Goal: Use online tool/utility: Utilize a website feature to perform a specific function

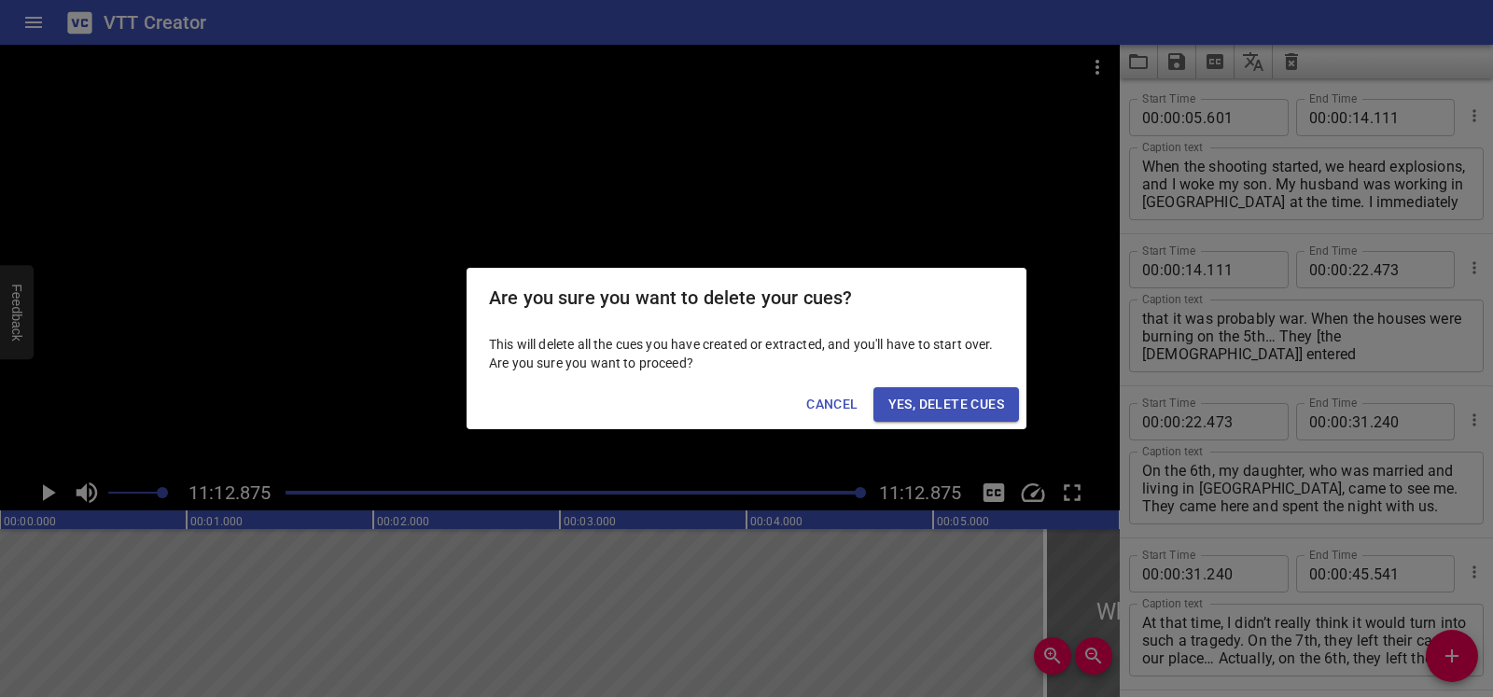
scroll to position [10890, 0]
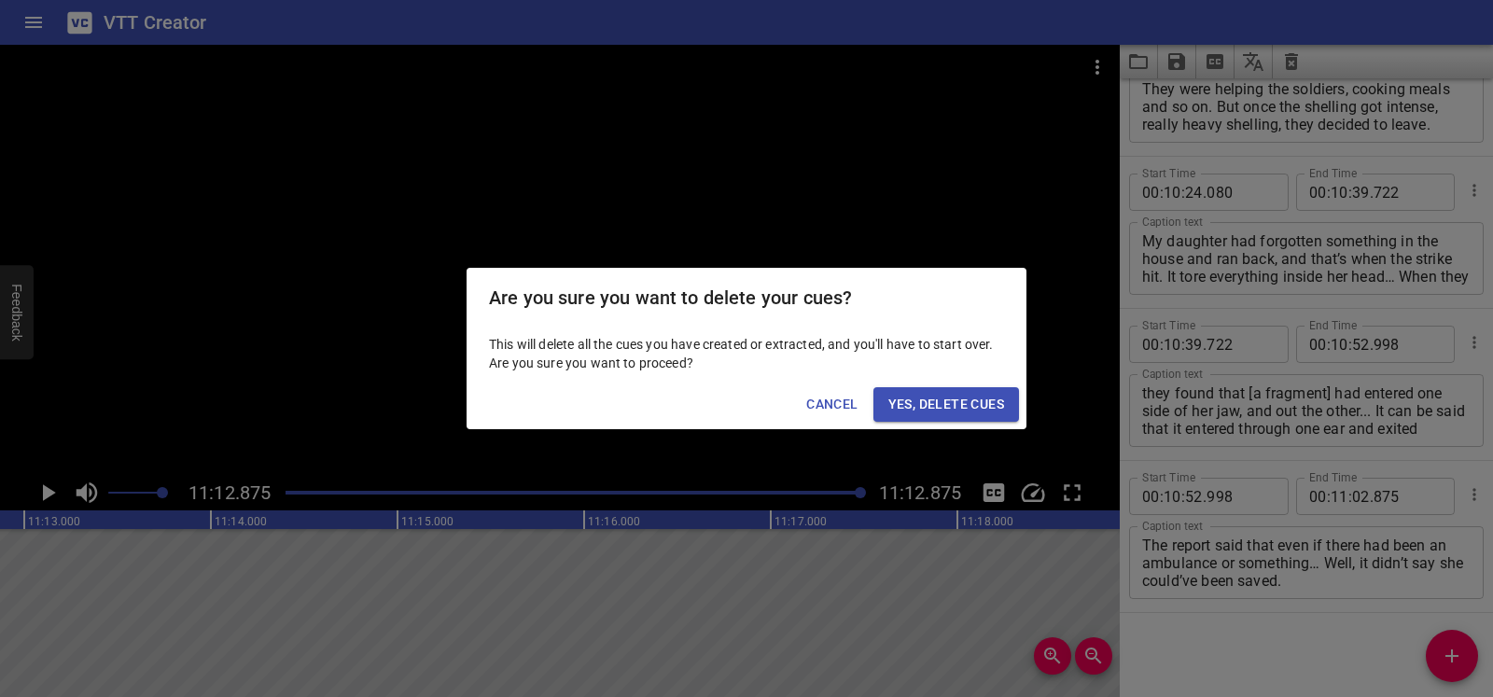
click at [913, 394] on span "Yes, Delete Cues" at bounding box center [946, 404] width 116 height 23
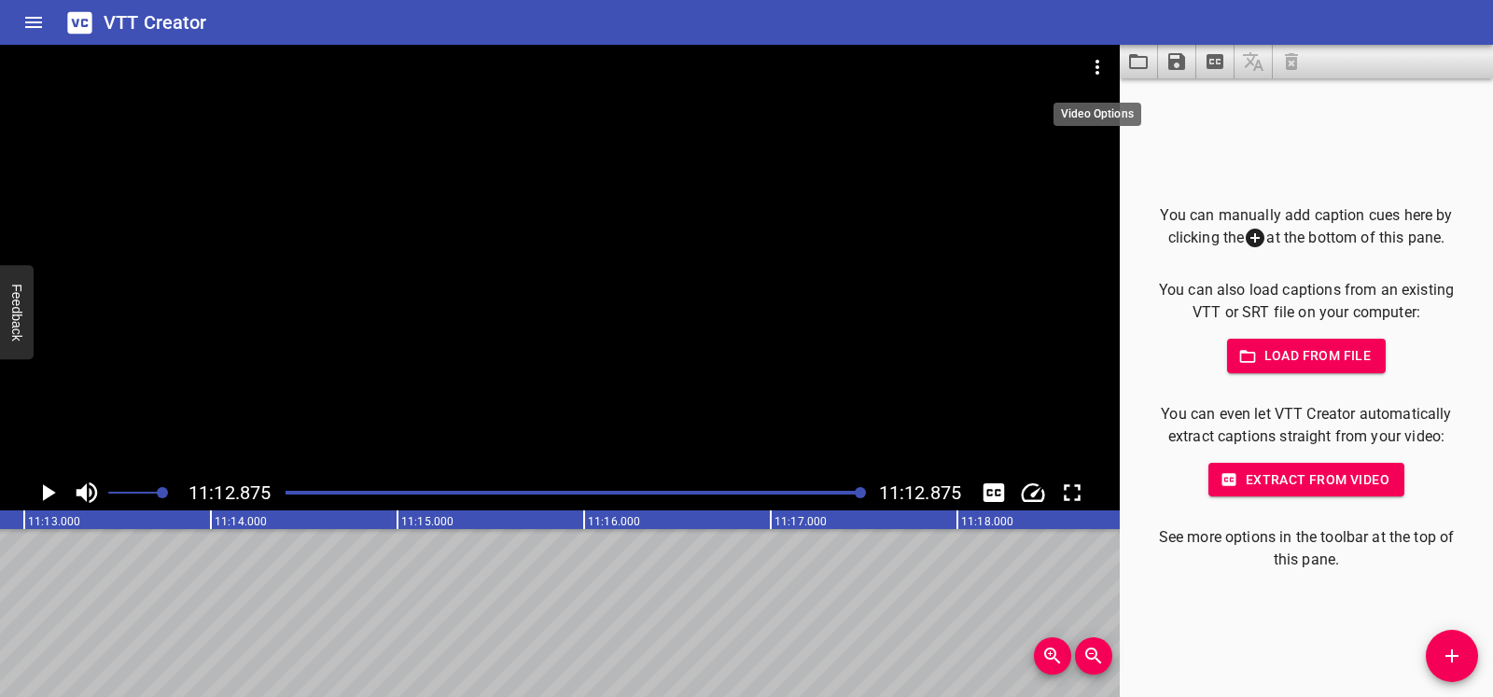
click at [1092, 64] on icon "Video Options" at bounding box center [1097, 67] width 22 height 22
click at [1109, 71] on li "Select New Video File..." at bounding box center [1168, 69] width 186 height 34
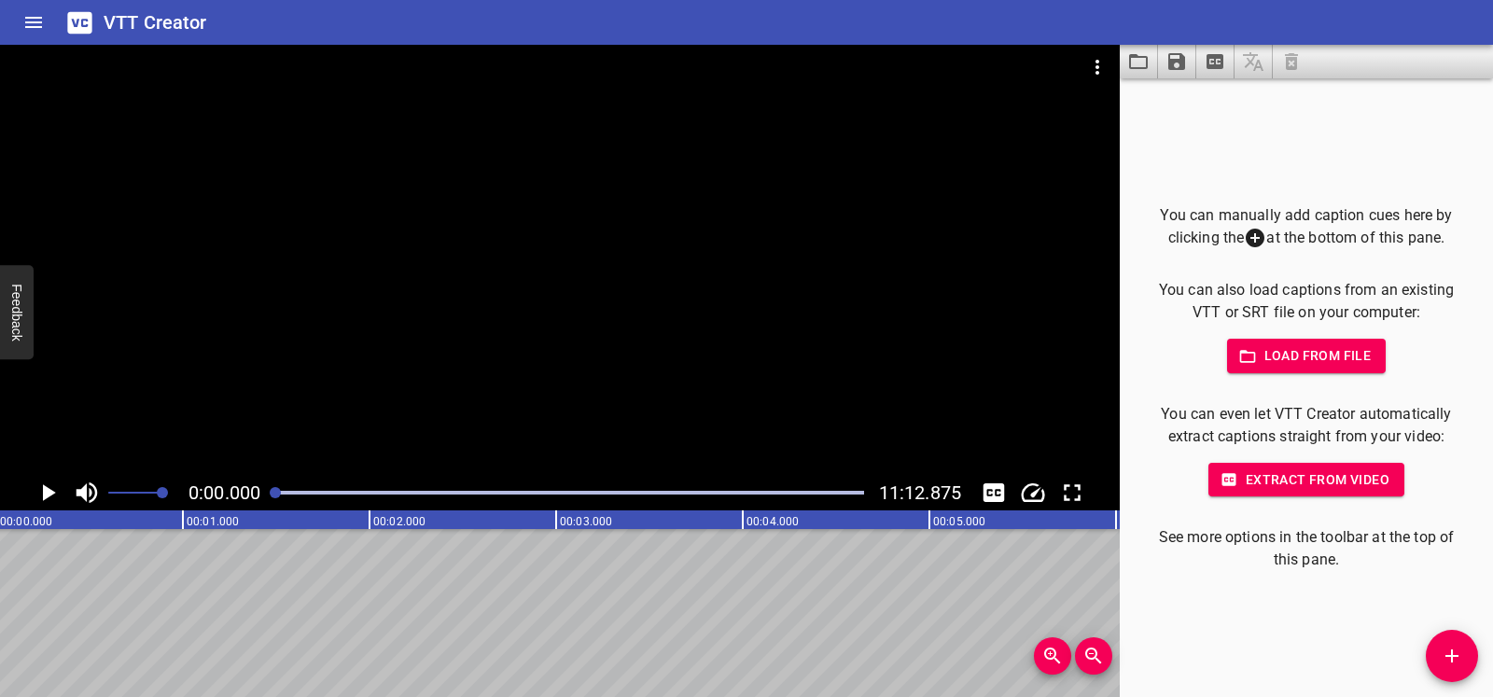
scroll to position [0, 0]
click at [51, 494] on icon "Play/Pause" at bounding box center [49, 492] width 13 height 17
click at [44, 494] on icon "Play/Pause" at bounding box center [48, 492] width 14 height 17
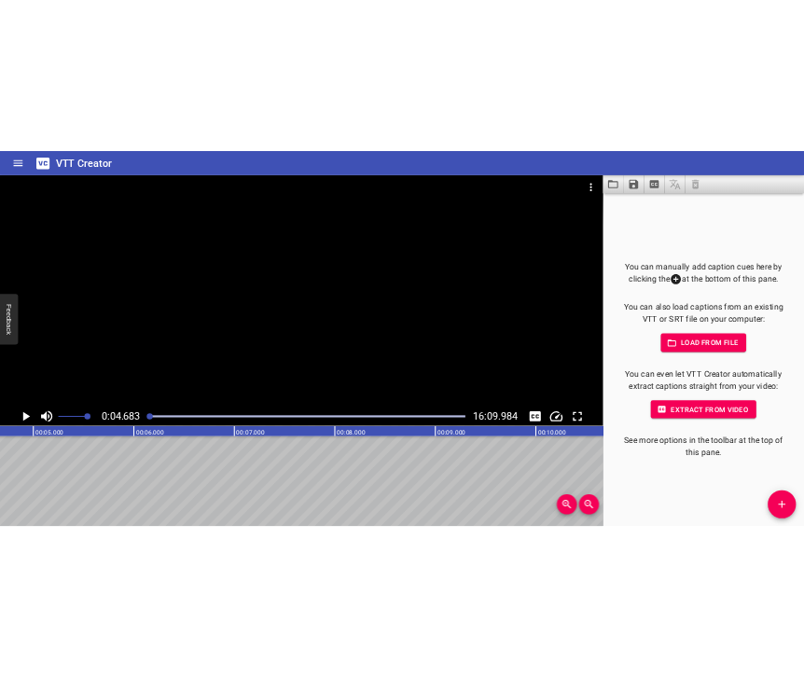
scroll to position [0, 873]
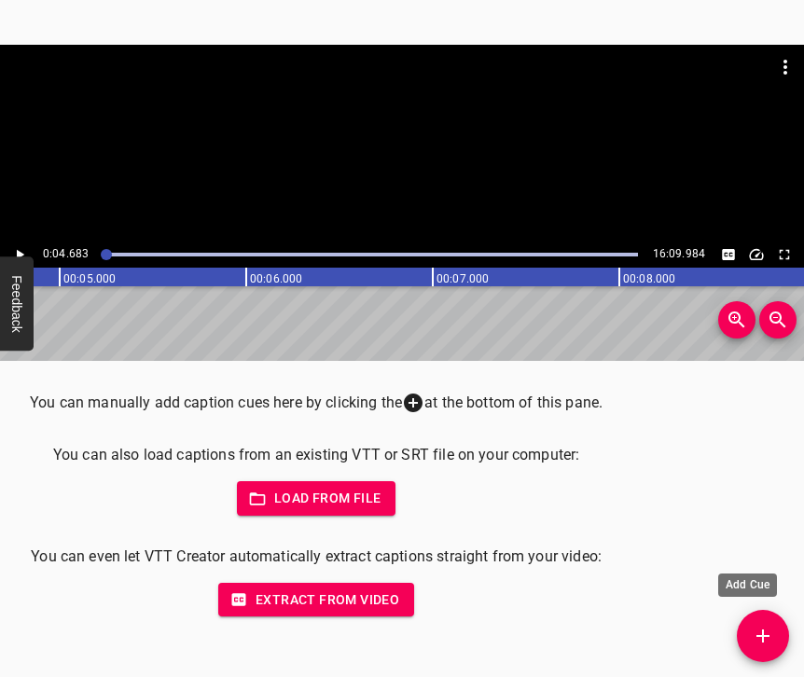
click at [764, 643] on icon "Add Cue" at bounding box center [763, 636] width 22 height 22
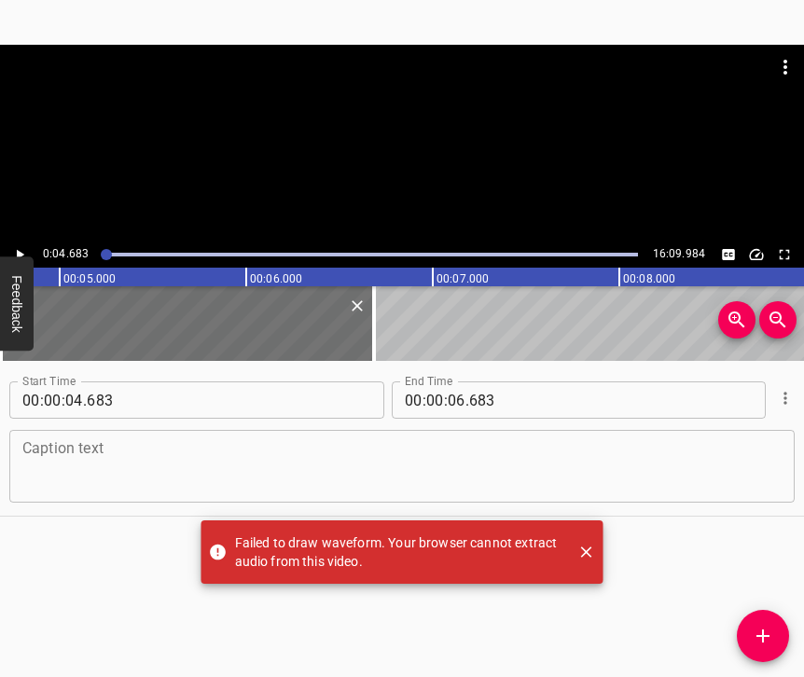
click at [118, 463] on textarea at bounding box center [401, 466] width 759 height 53
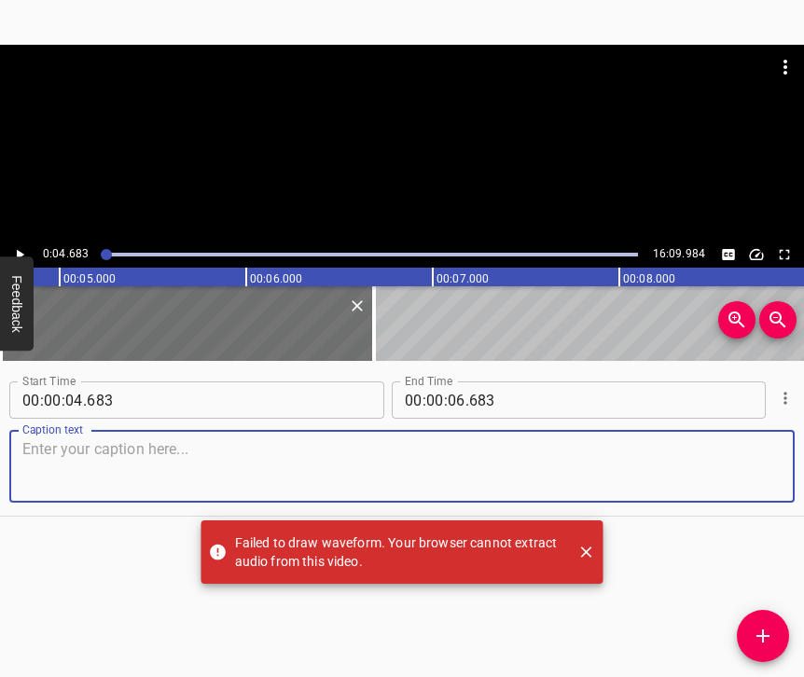
paste textarea "First of all, our people from [PERSON_NAME] invited this bastard – I’m sorry to…"
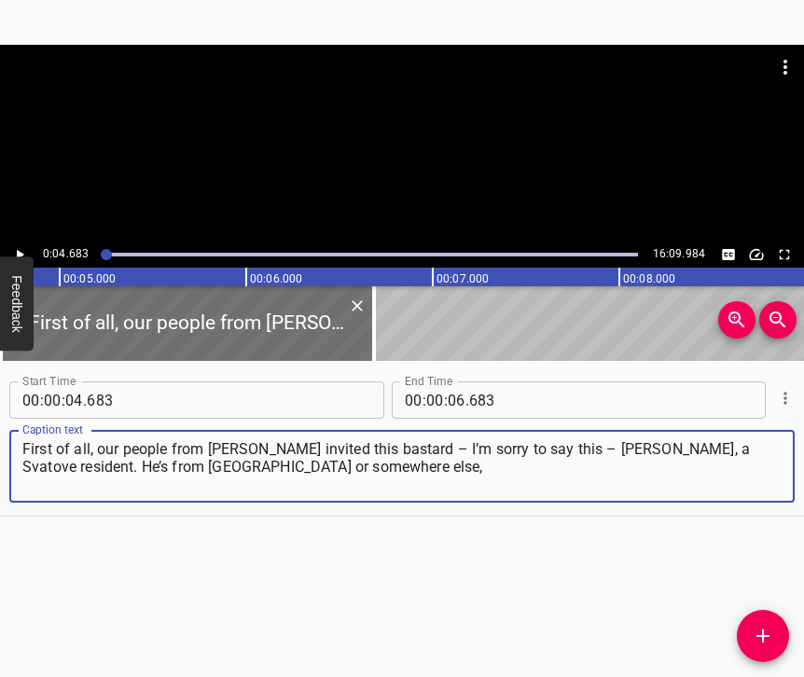
type textarea "First of all, our people from [PERSON_NAME] invited this bastard – I’m sorry to…"
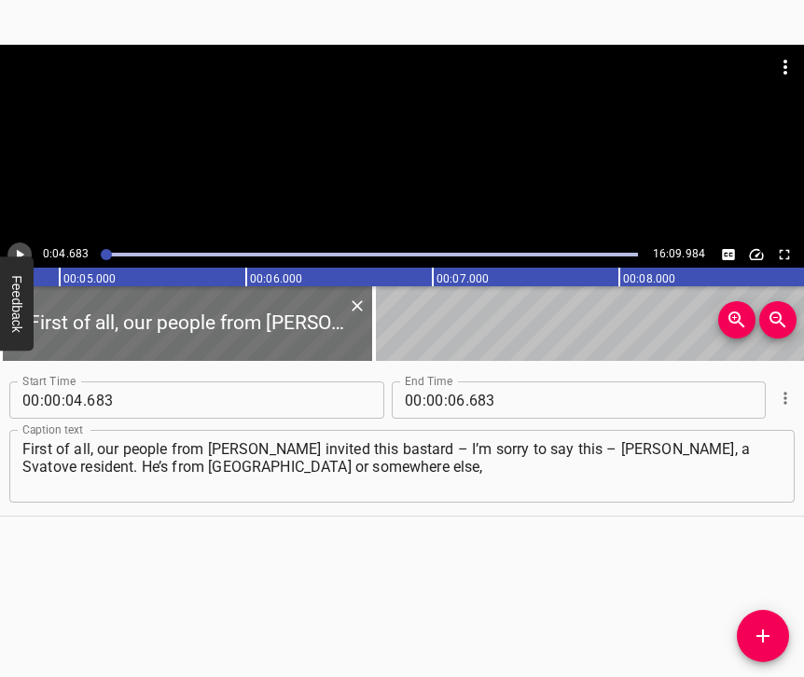
click at [19, 253] on icon "Play/Pause" at bounding box center [20, 255] width 7 height 10
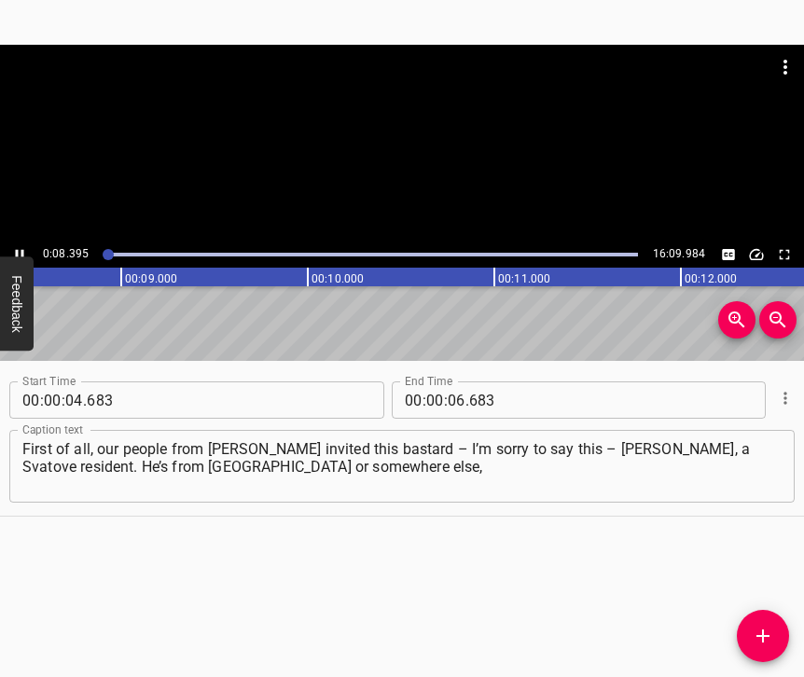
scroll to position [0, 1559]
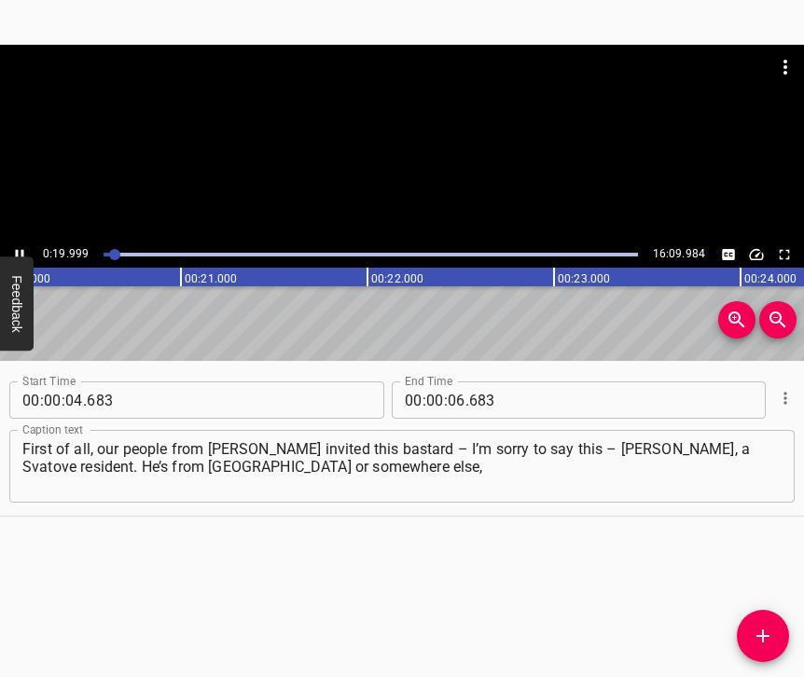
click at [21, 250] on icon "Play/Pause" at bounding box center [19, 254] width 17 height 17
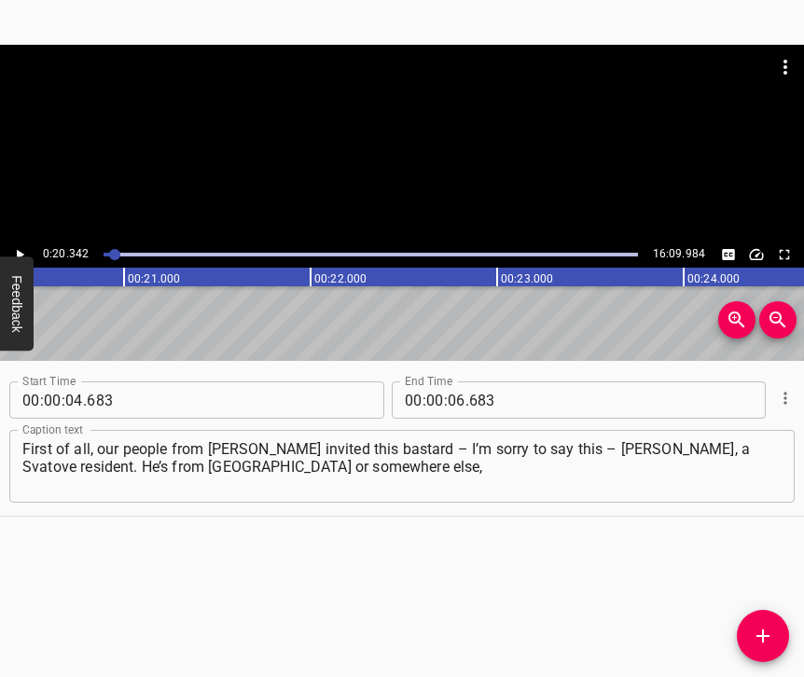
scroll to position [0, 3796]
click at [454, 396] on input "number" at bounding box center [457, 400] width 18 height 37
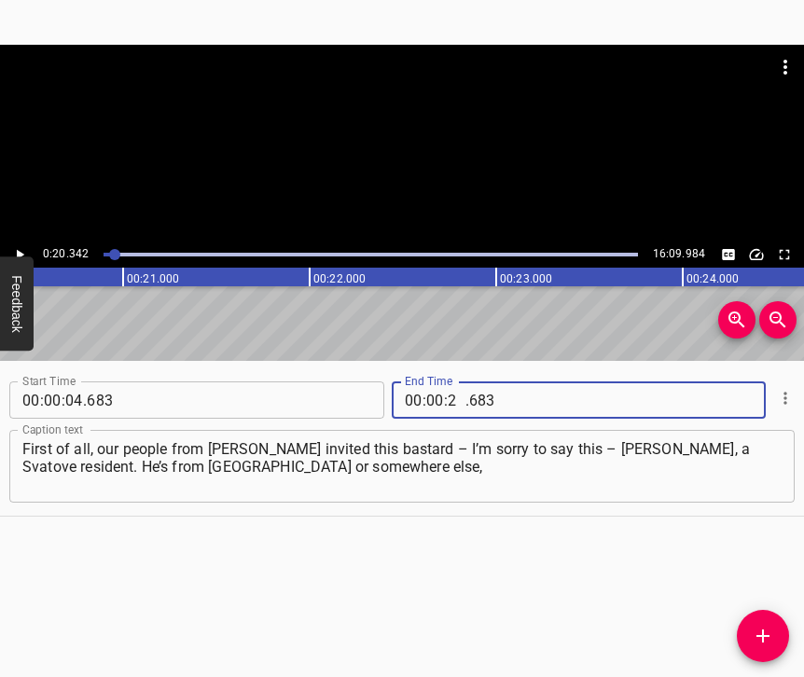
type input "20"
type input "342"
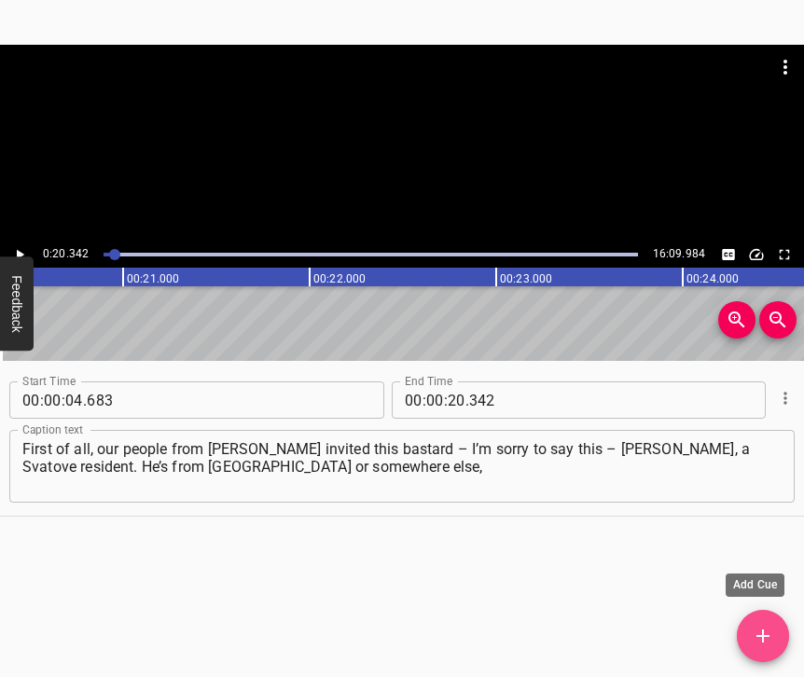
click at [771, 634] on icon "Add Cue" at bounding box center [763, 636] width 22 height 22
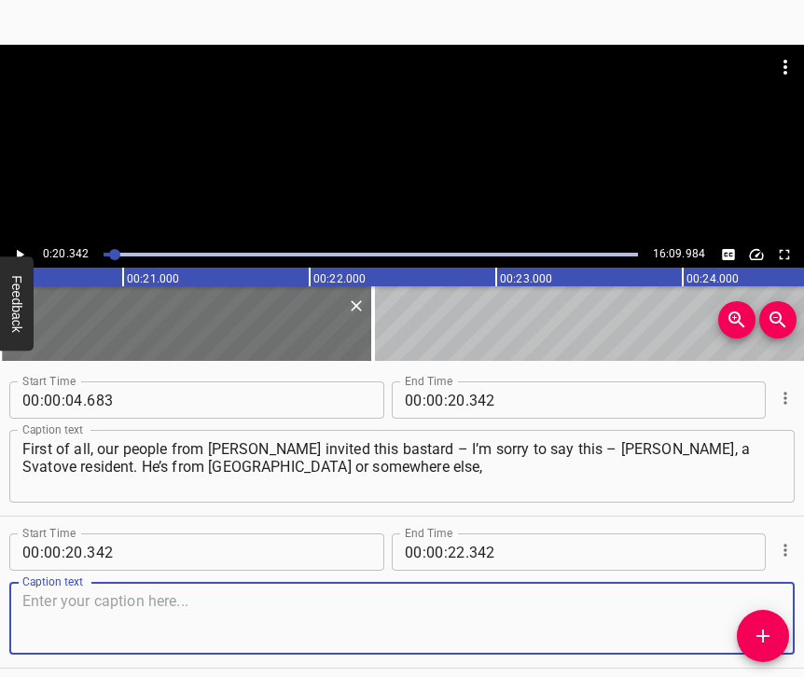
scroll to position [107, 0]
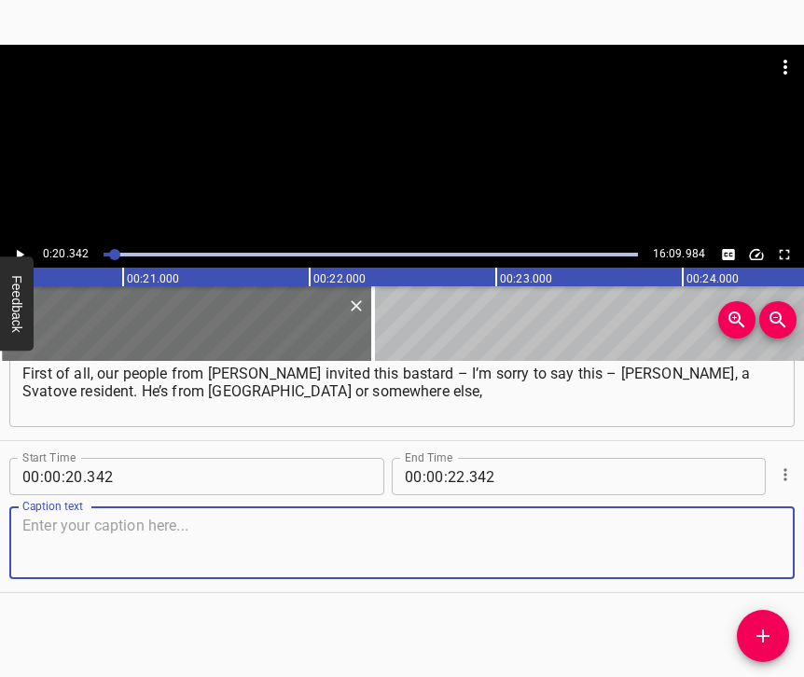
click at [751, 523] on textarea at bounding box center [401, 543] width 759 height 53
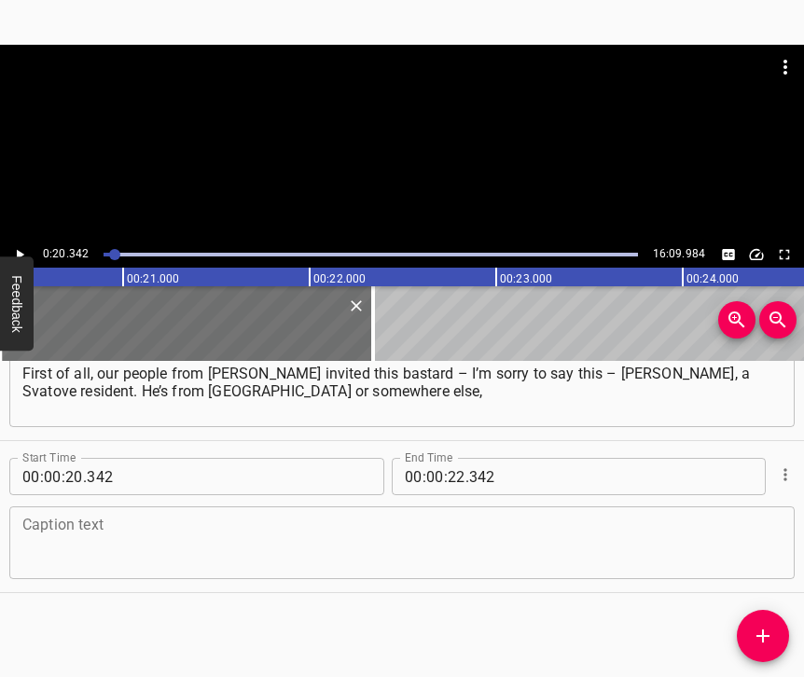
click at [77, 517] on textarea at bounding box center [401, 543] width 759 height 53
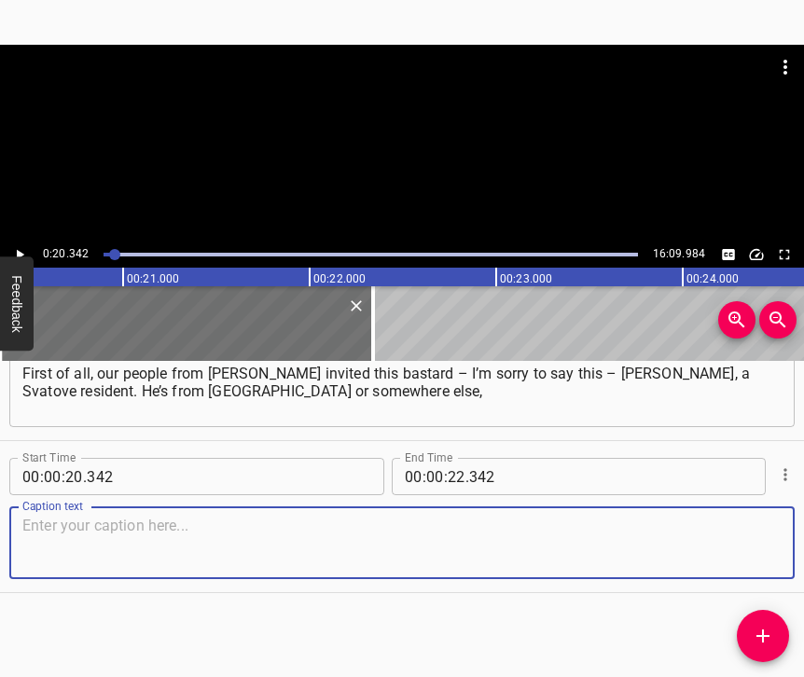
paste textarea "from some village. He was kicked out of Svatove. People there took weapons, cam…"
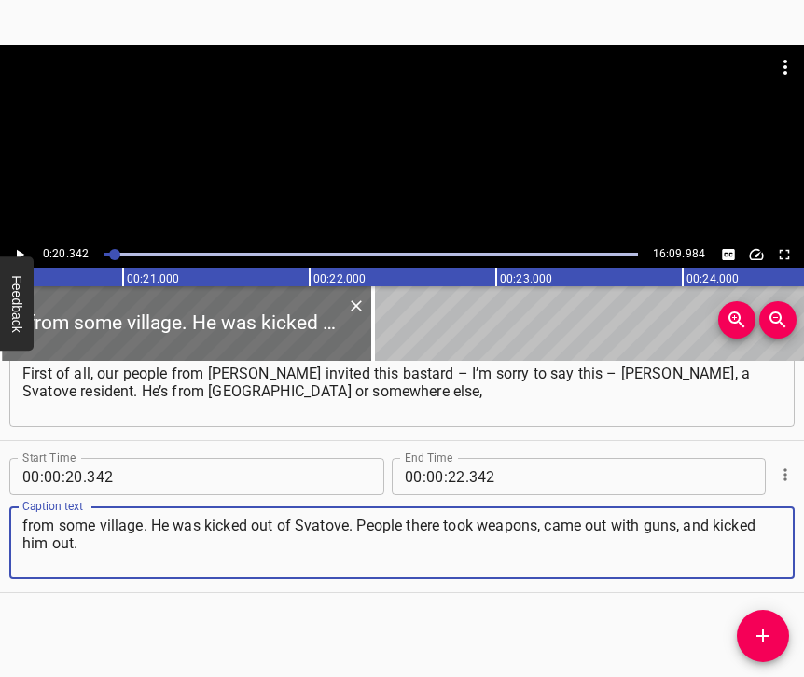
type textarea "from some village. He was kicked out of Svatove. People there took weapons, cam…"
